Goal: Task Accomplishment & Management: Manage account settings

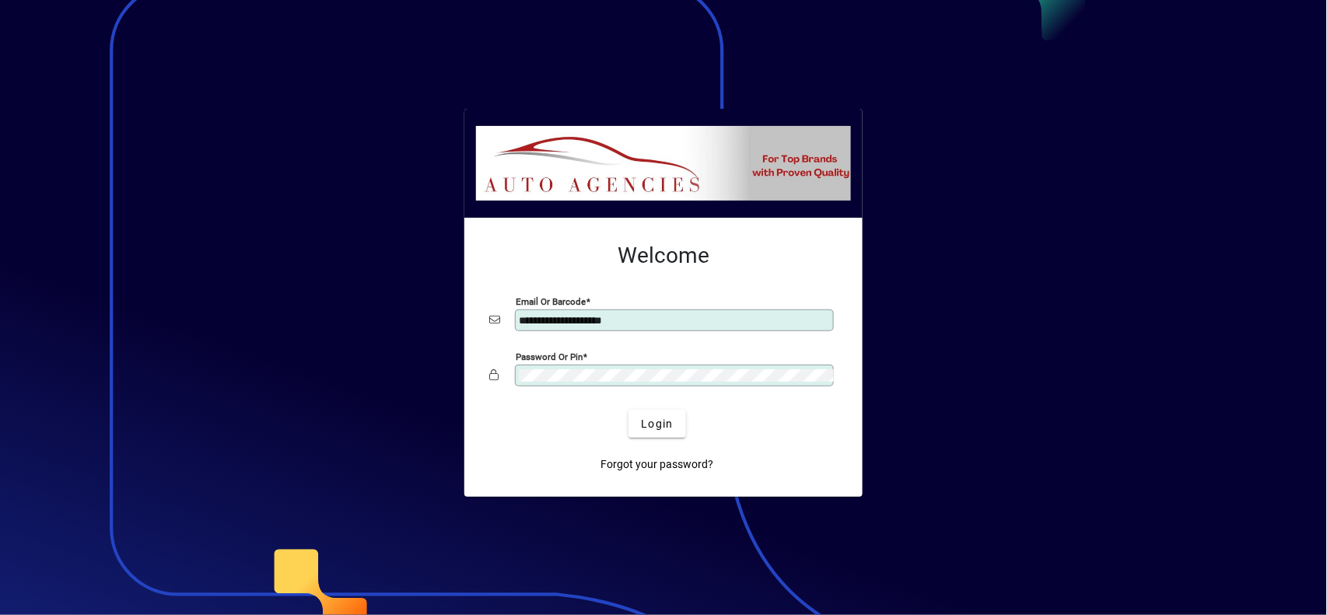
drag, startPoint x: 1105, startPoint y: 240, endPoint x: 1108, endPoint y: 180, distance: 60.7
click at [1105, 240] on div at bounding box center [663, 307] width 1327 height 615
